Goal: Check status

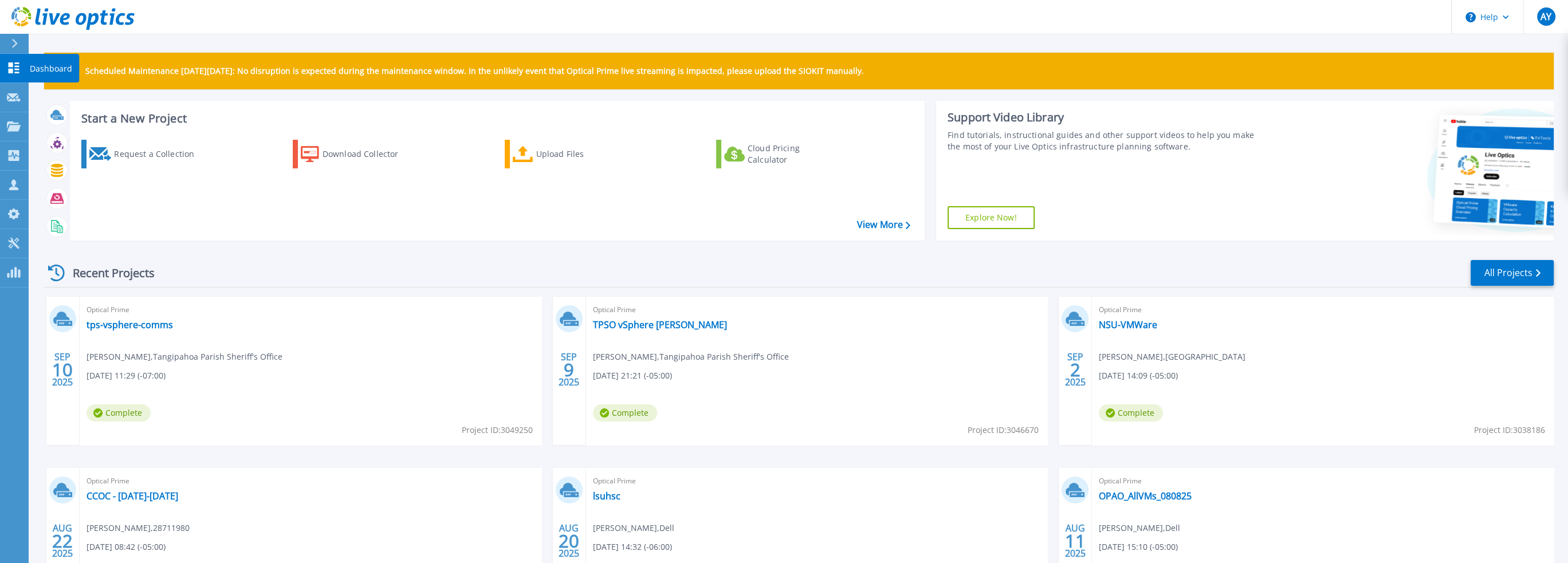
click at [6, 72] on link "Dashboard Dashboard" at bounding box center [14, 69] width 29 height 29
click at [137, 324] on link "tps-vsphere-comms" at bounding box center [130, 324] width 87 height 12
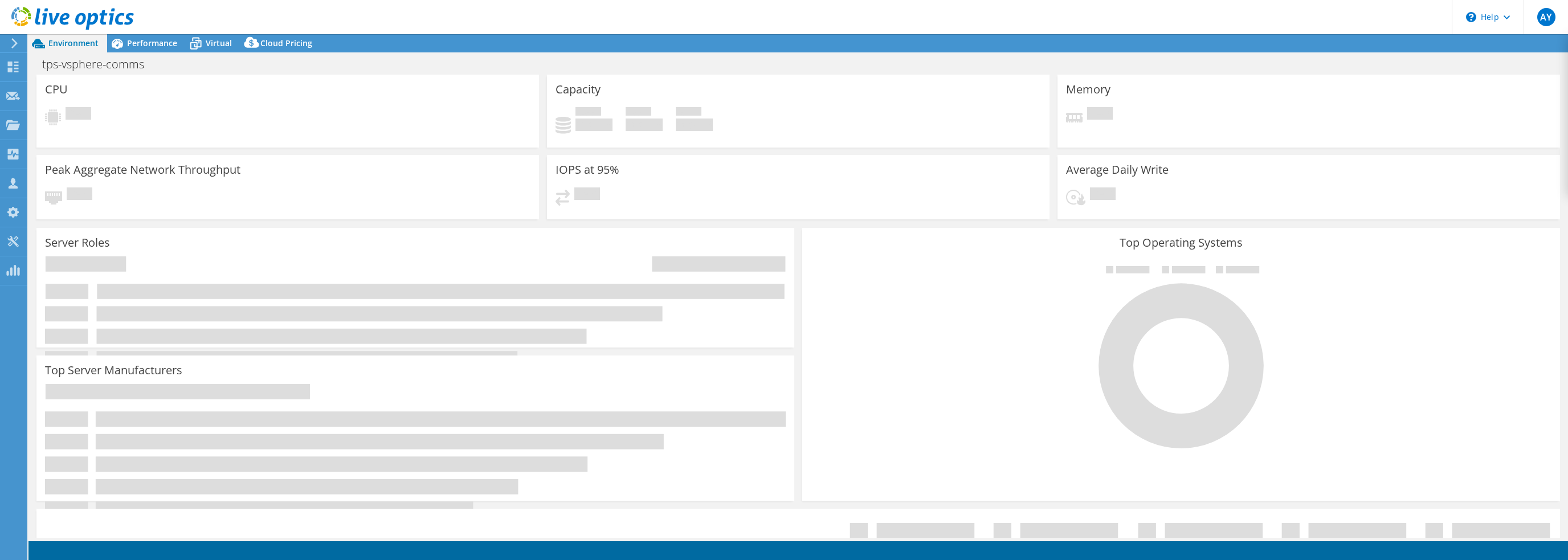
select select "USD"
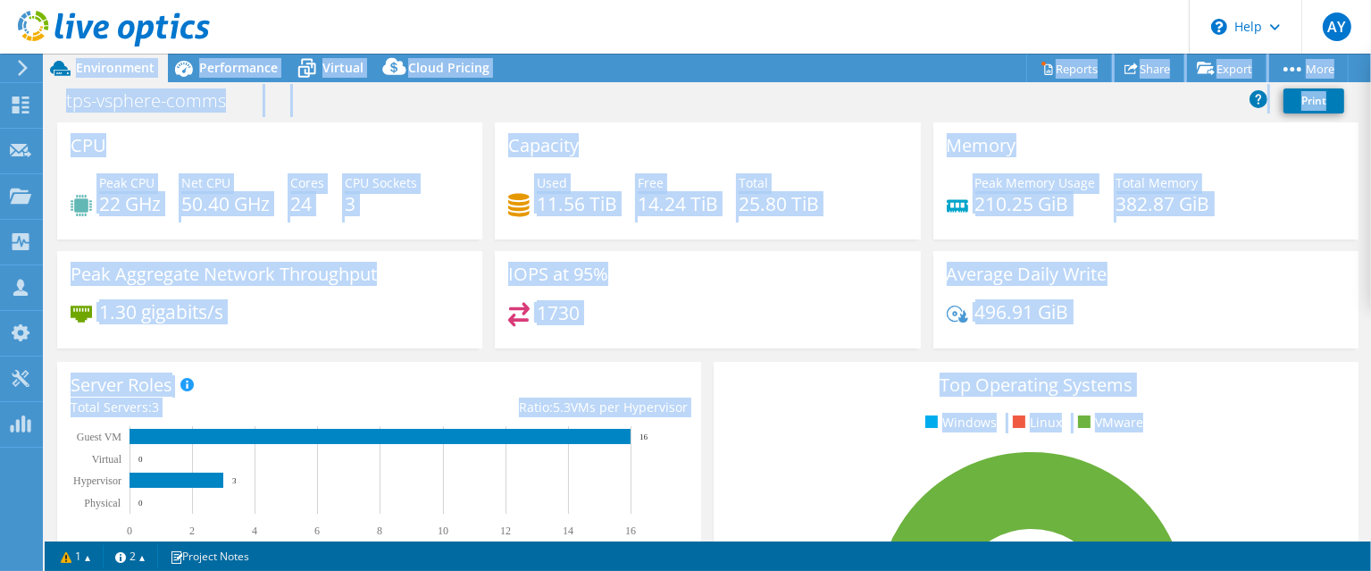
drag, startPoint x: 681, startPoint y: 569, endPoint x: 681, endPoint y: 649, distance: 80.4
click at [681, 571] on html "AY Channel Partner Aaron Yazbeck aaron.yazbeck@summusindustries.com SUMMUS INDU…" at bounding box center [685, 285] width 1371 height 571
click at [715, 452] on div "Top Operating Systems Windows Linux VMware 100.0% ESXi 7.0" at bounding box center [1036, 576] width 644 height 428
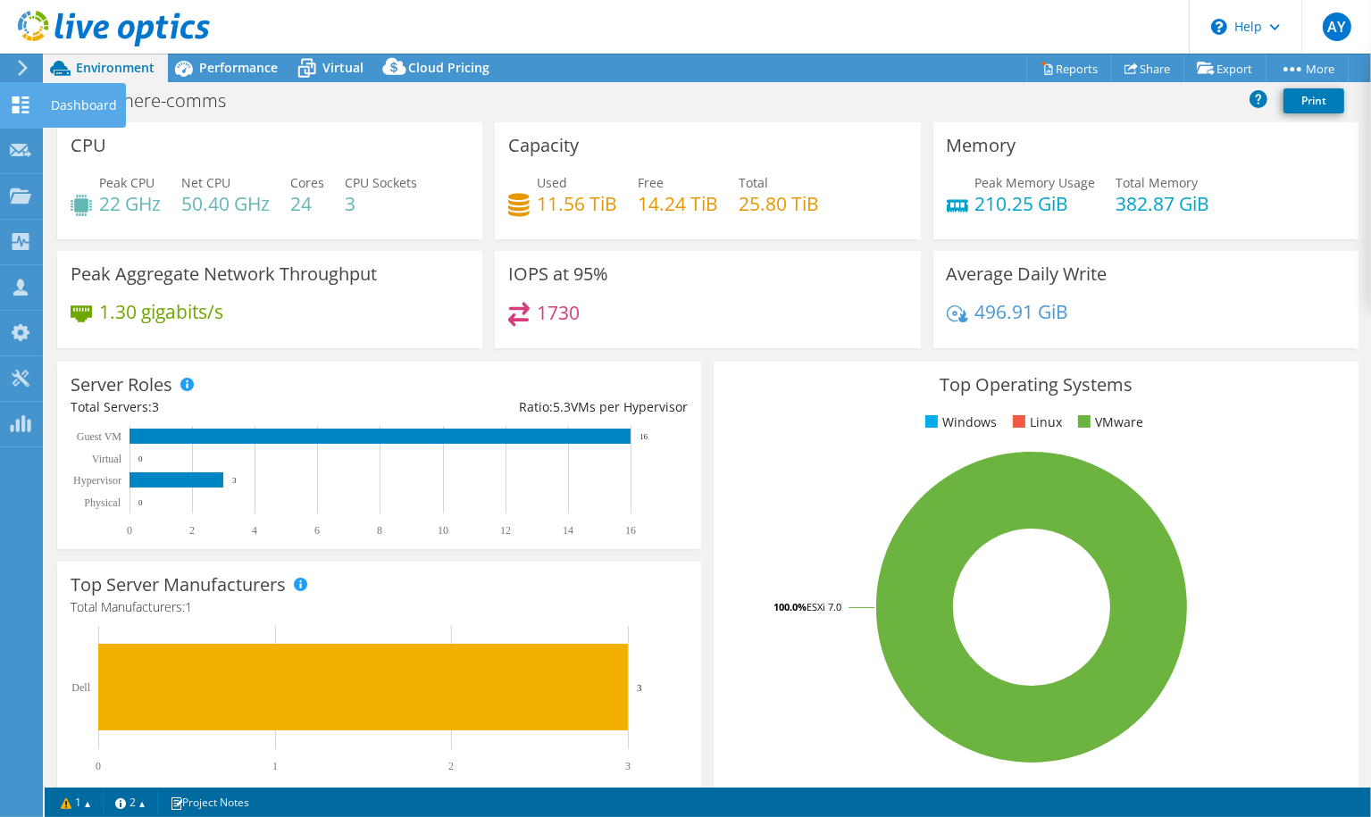
click at [26, 103] on use at bounding box center [21, 104] width 17 height 17
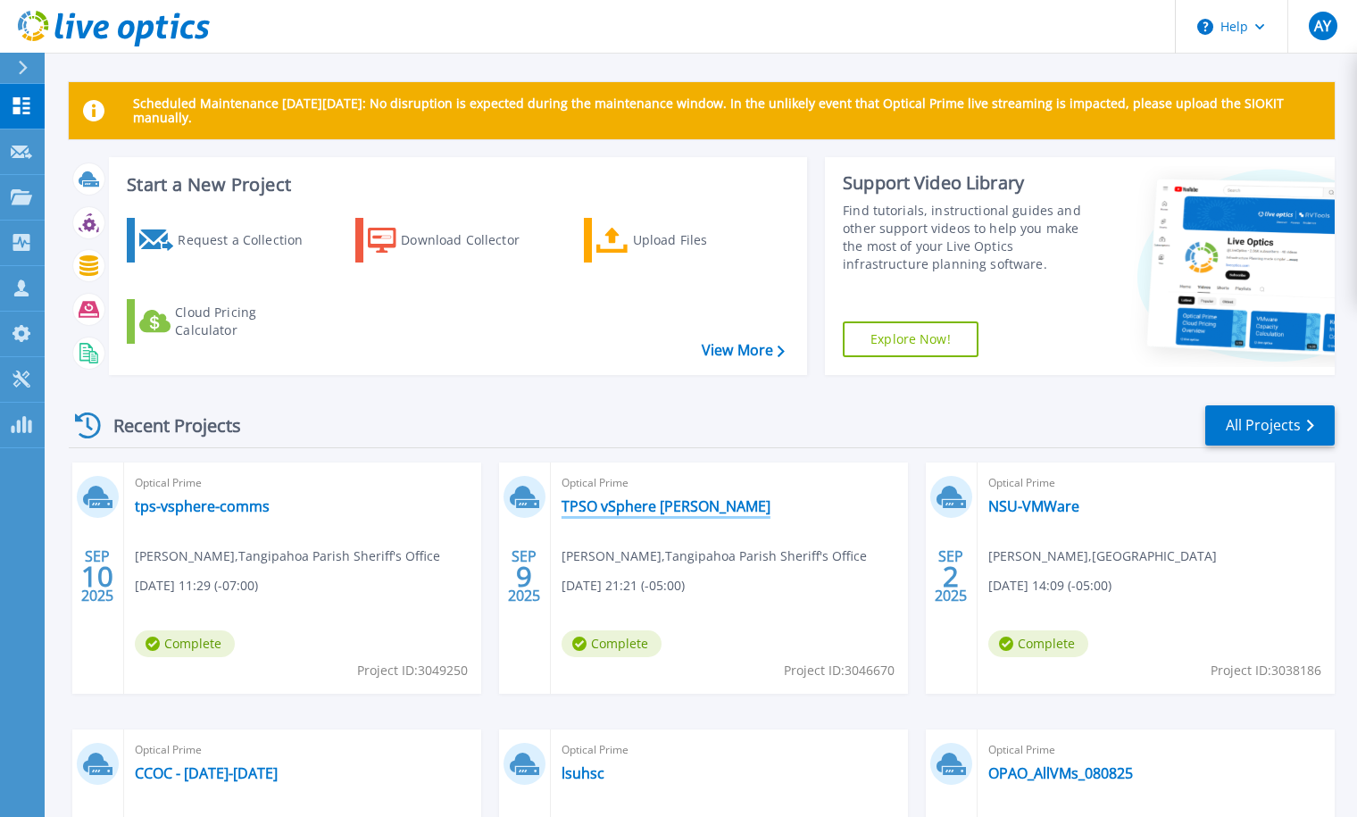
click at [654, 513] on link "TPSO vSphere [PERSON_NAME]" at bounding box center [666, 506] width 209 height 18
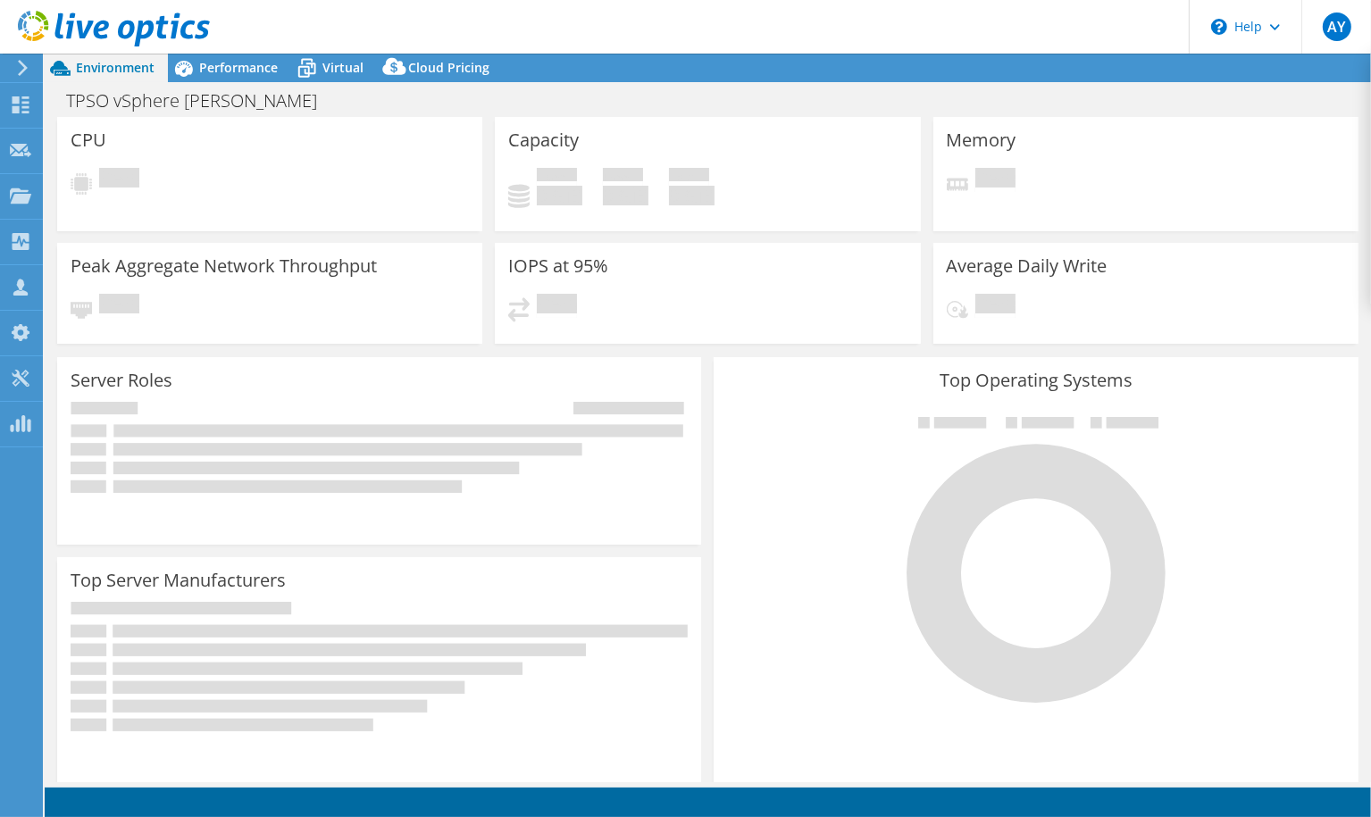
select select "USD"
